Goal: Task Accomplishment & Management: Use online tool/utility

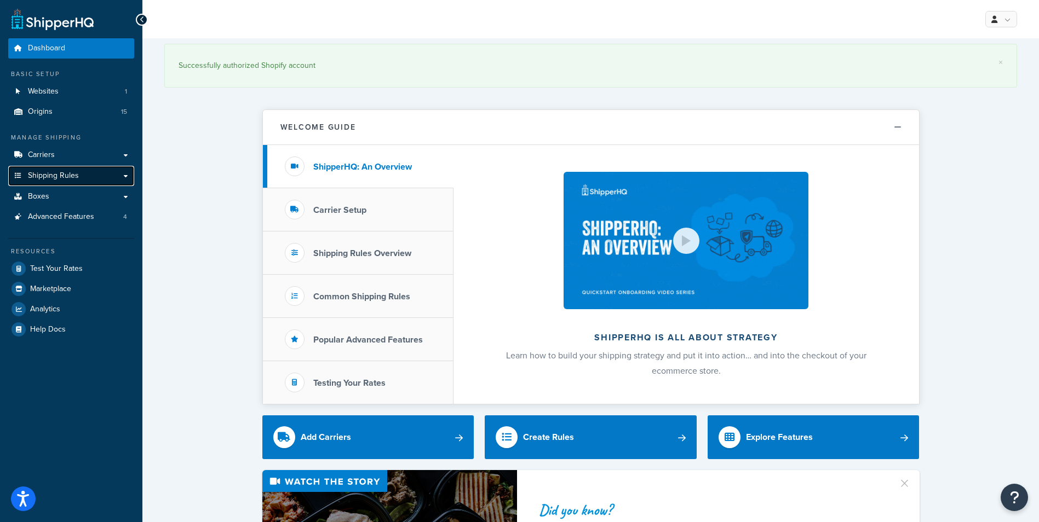
click at [80, 176] on link "Shipping Rules" at bounding box center [71, 176] width 126 height 20
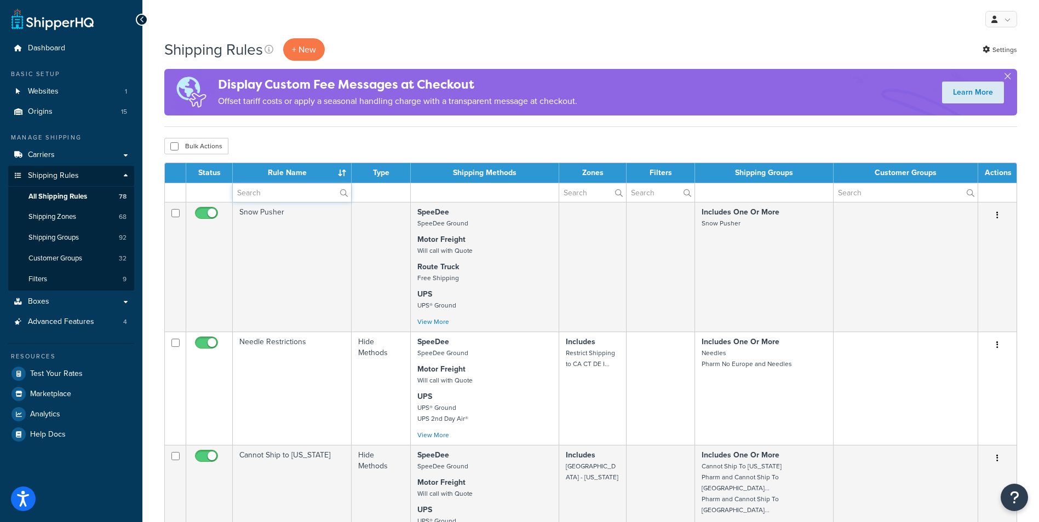
click at [285, 193] on input "text" at bounding box center [292, 192] width 118 height 19
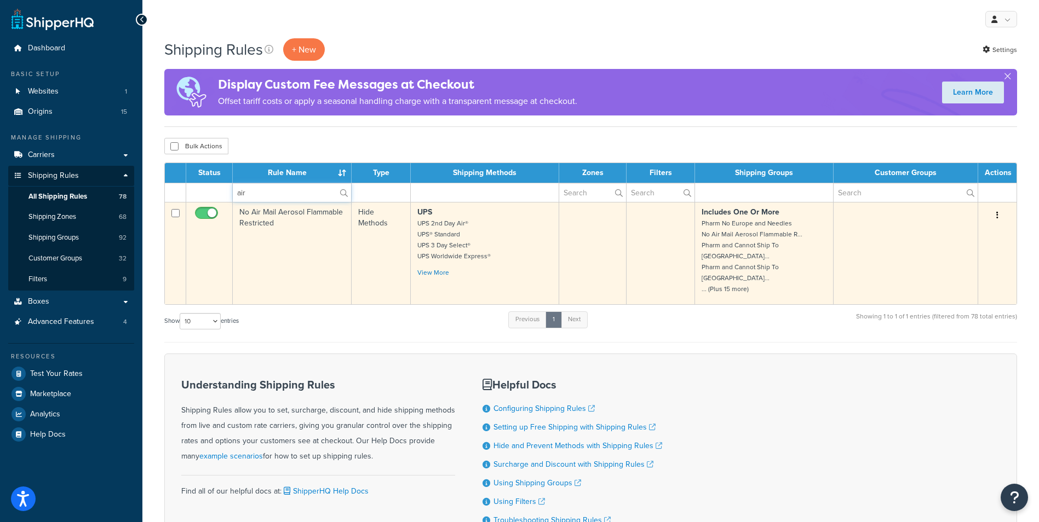
type input "air"
click at [279, 227] on td "No Air Mail Aerosol Flammable Restricted" at bounding box center [292, 253] width 119 height 102
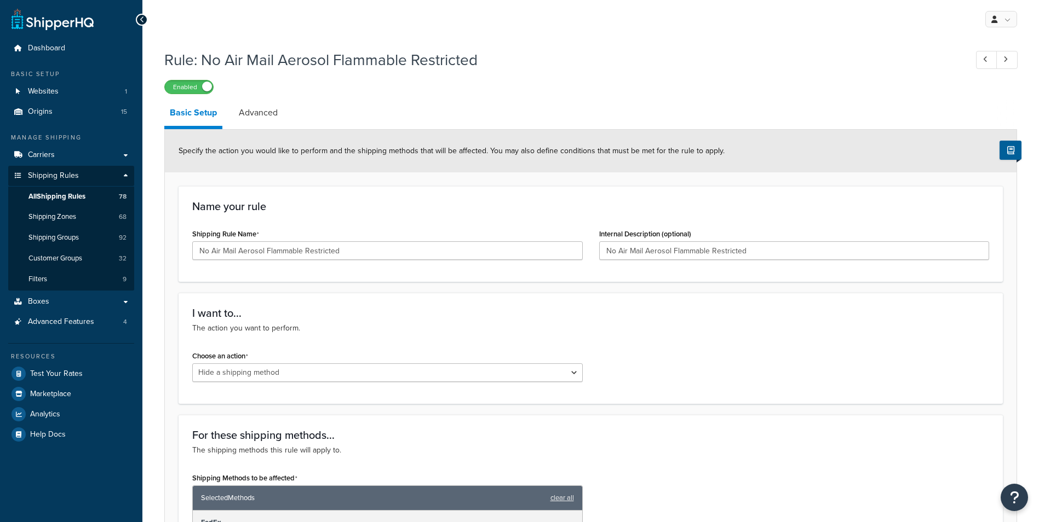
select select "HIDE"
drag, startPoint x: 769, startPoint y: 251, endPoint x: 573, endPoint y: 236, distance: 197.1
click at [573, 236] on div "Shipping Rule Name No Air Mail Aerosol Flammable Restricted Internal Descriptio…" at bounding box center [590, 247] width 813 height 42
